Goal: Task Accomplishment & Management: Manage account settings

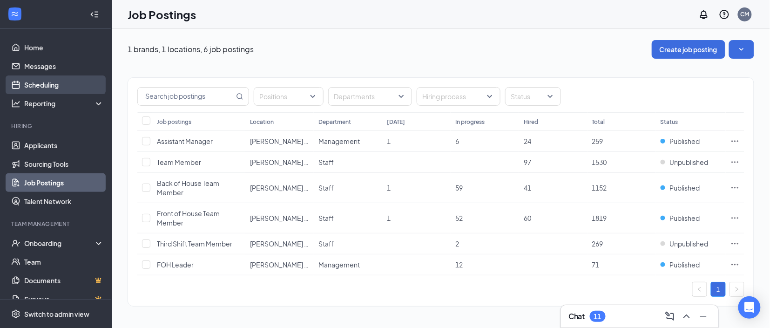
click at [57, 85] on link "Scheduling" at bounding box center [64, 84] width 80 height 19
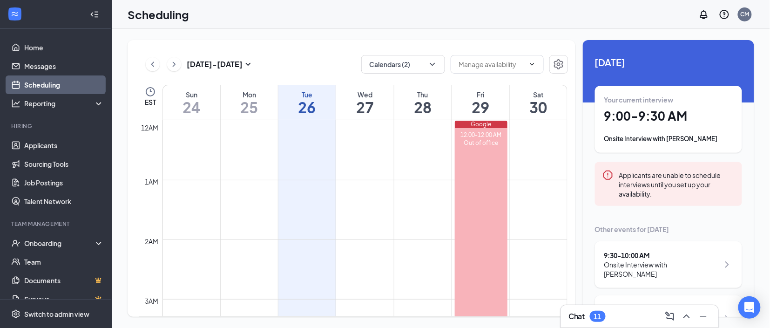
scroll to position [457, 0]
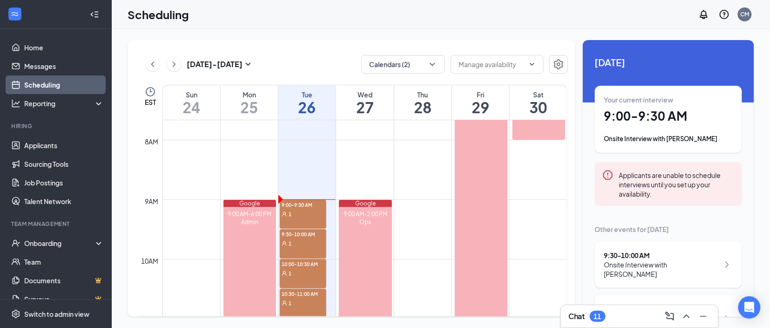
click at [637, 113] on h1 "9:00 - 9:30 AM" at bounding box center [669, 116] width 129 height 16
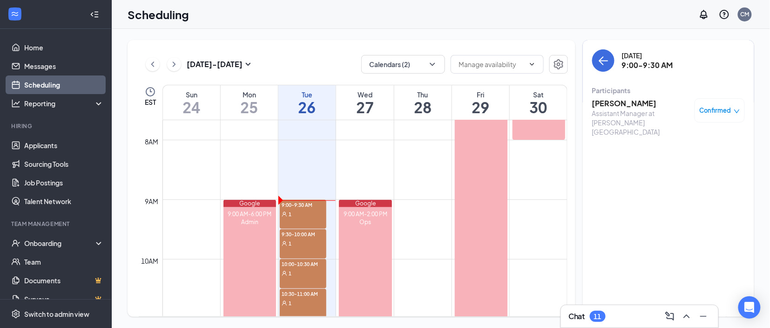
click at [612, 105] on h3 "[PERSON_NAME]" at bounding box center [641, 103] width 98 height 10
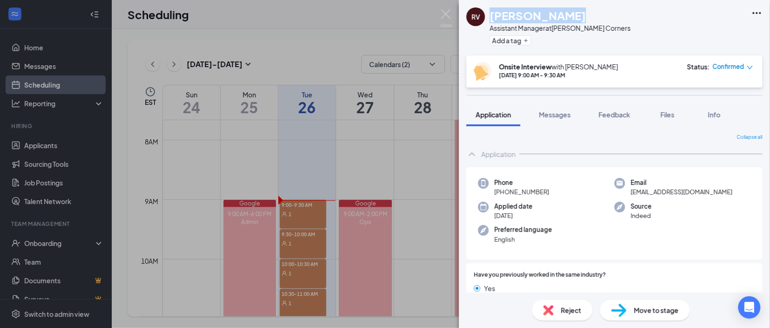
drag, startPoint x: 564, startPoint y: 15, endPoint x: 492, endPoint y: 15, distance: 71.7
click at [492, 15] on div "[PERSON_NAME]" at bounding box center [560, 15] width 141 height 16
copy h1 "[PERSON_NAME]"
drag, startPoint x: 549, startPoint y: 192, endPoint x: 504, endPoint y: 196, distance: 44.9
click at [504, 196] on div "Phone [PHONE_NUMBER]" at bounding box center [546, 187] width 136 height 19
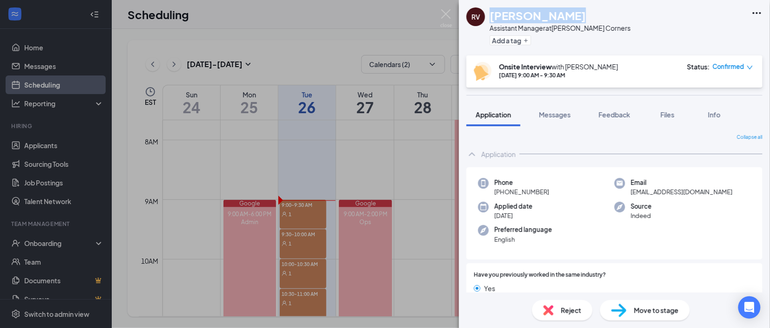
copy span "[PHONE_NUMBER]"
drag, startPoint x: 707, startPoint y: 190, endPoint x: 629, endPoint y: 192, distance: 77.3
click at [629, 192] on div "Email [EMAIL_ADDRESS][DOMAIN_NAME]" at bounding box center [683, 187] width 136 height 19
copy span "[EMAIL_ADDRESS][DOMAIN_NAME]"
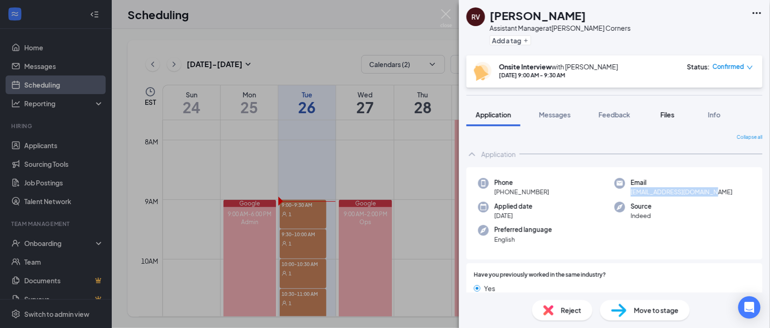
click at [662, 104] on button "Files" at bounding box center [667, 114] width 37 height 23
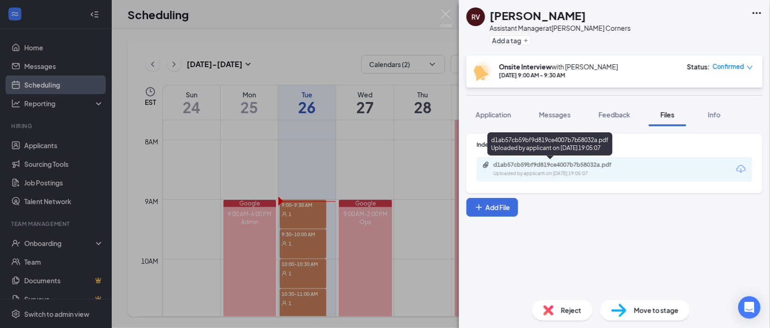
click at [536, 163] on div "d1ab57cb59bf9d819ce4007b7b58032a.pdf" at bounding box center [559, 164] width 130 height 7
